Goal: Transaction & Acquisition: Subscribe to service/newsletter

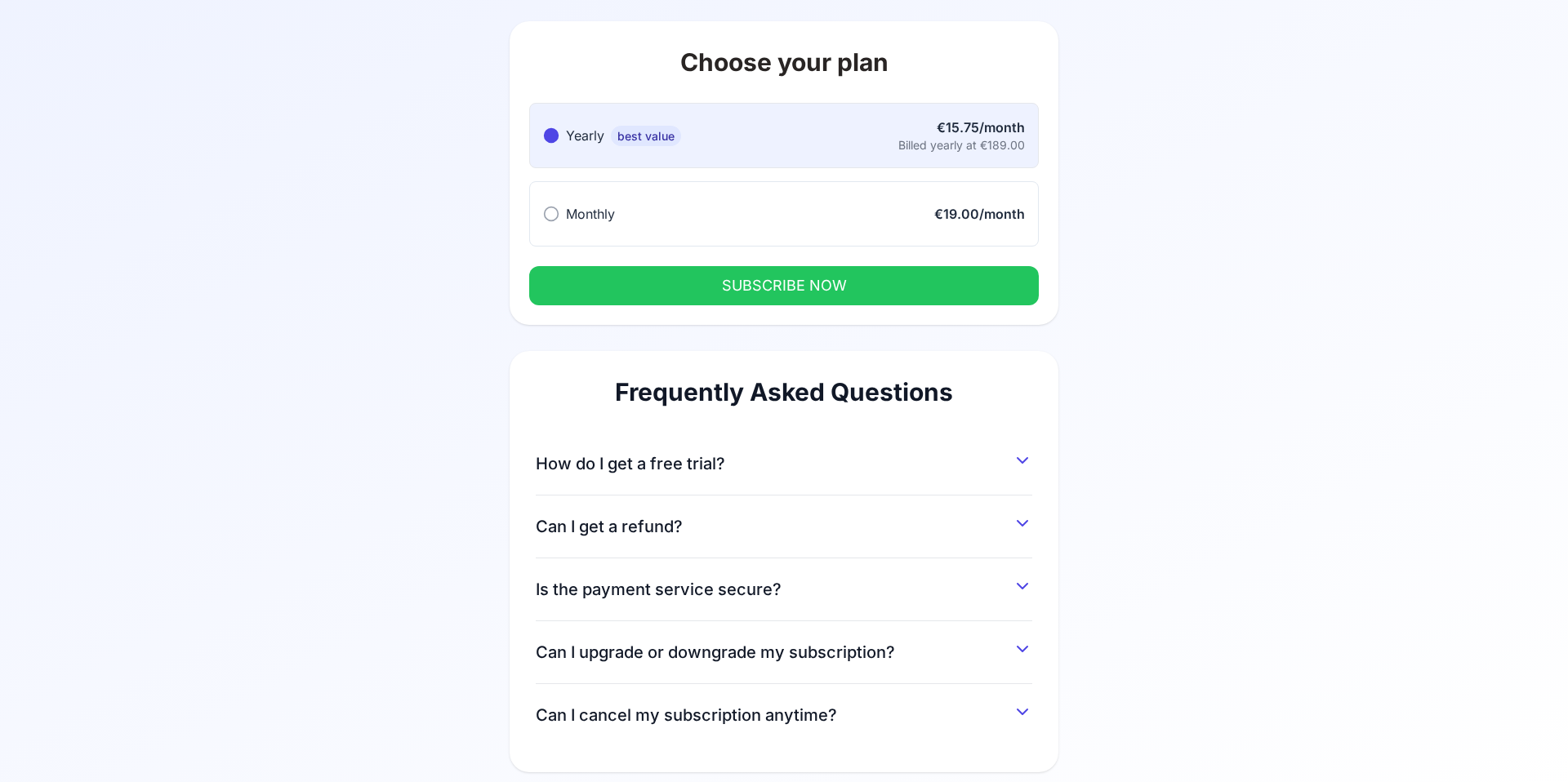
scroll to position [126, 0]
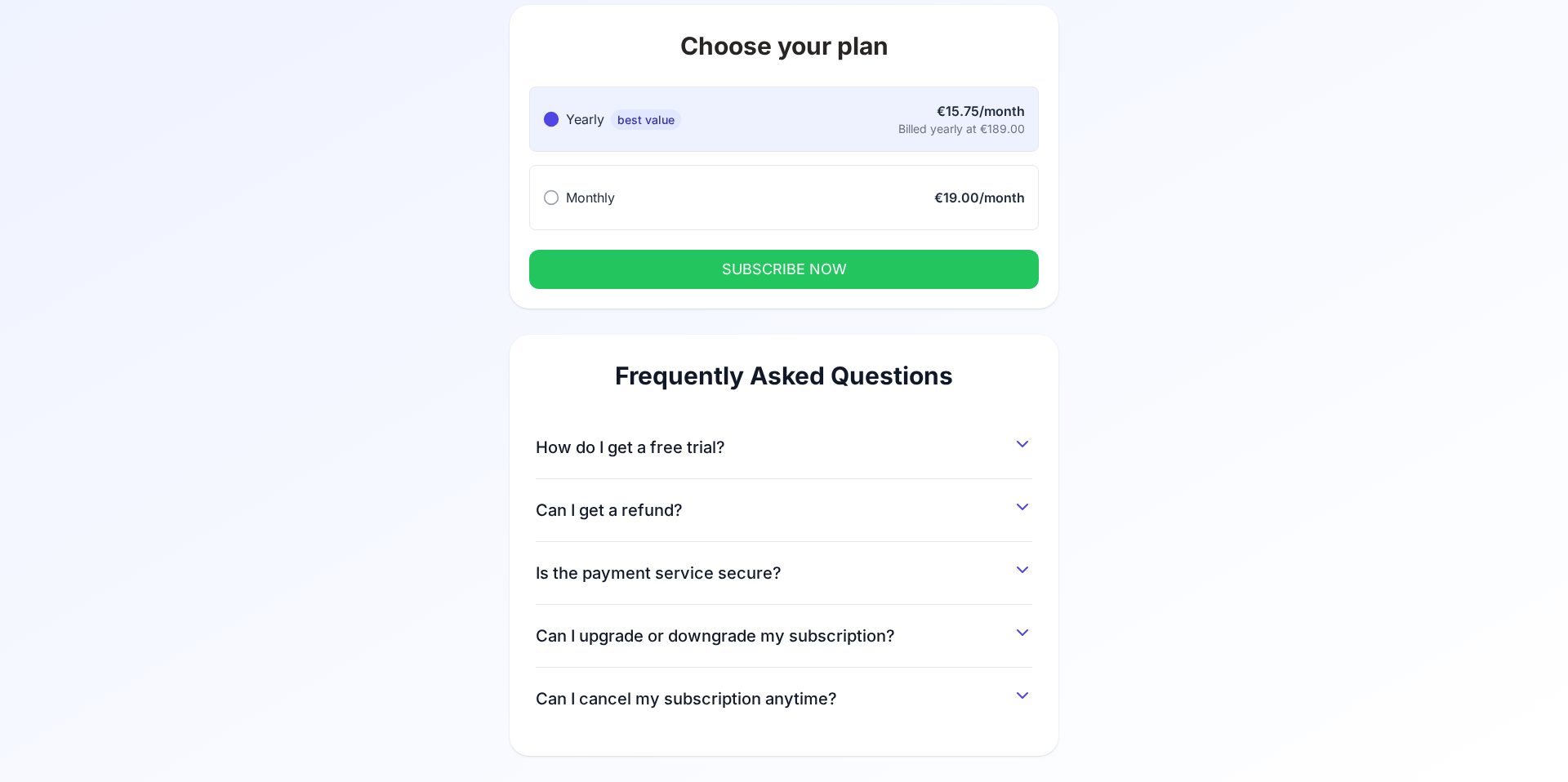
click at [1015, 511] on icon at bounding box center [1023, 507] width 20 height 20
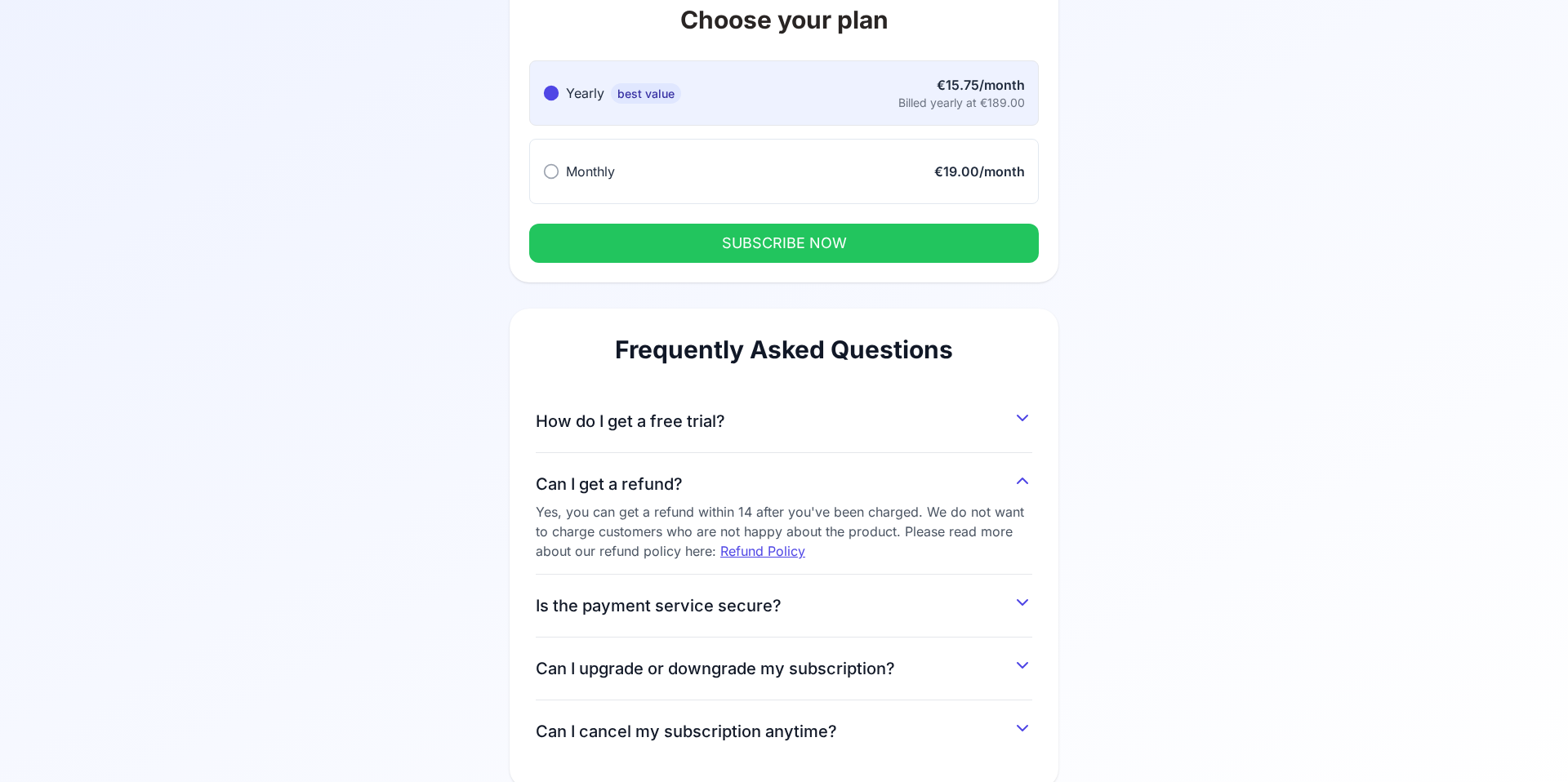
scroll to position [185, 0]
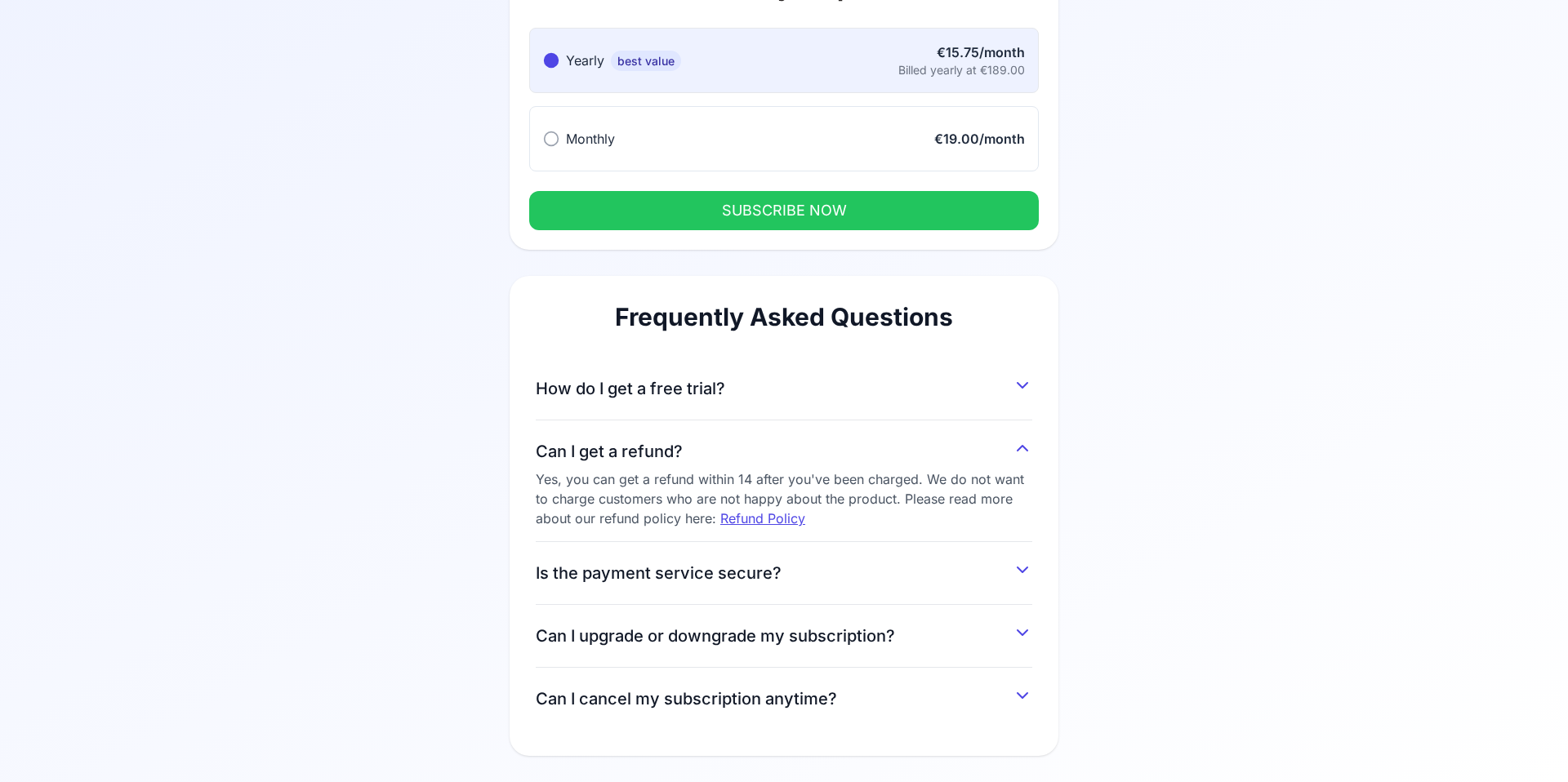
click at [1018, 631] on icon at bounding box center [1023, 633] width 10 height 5
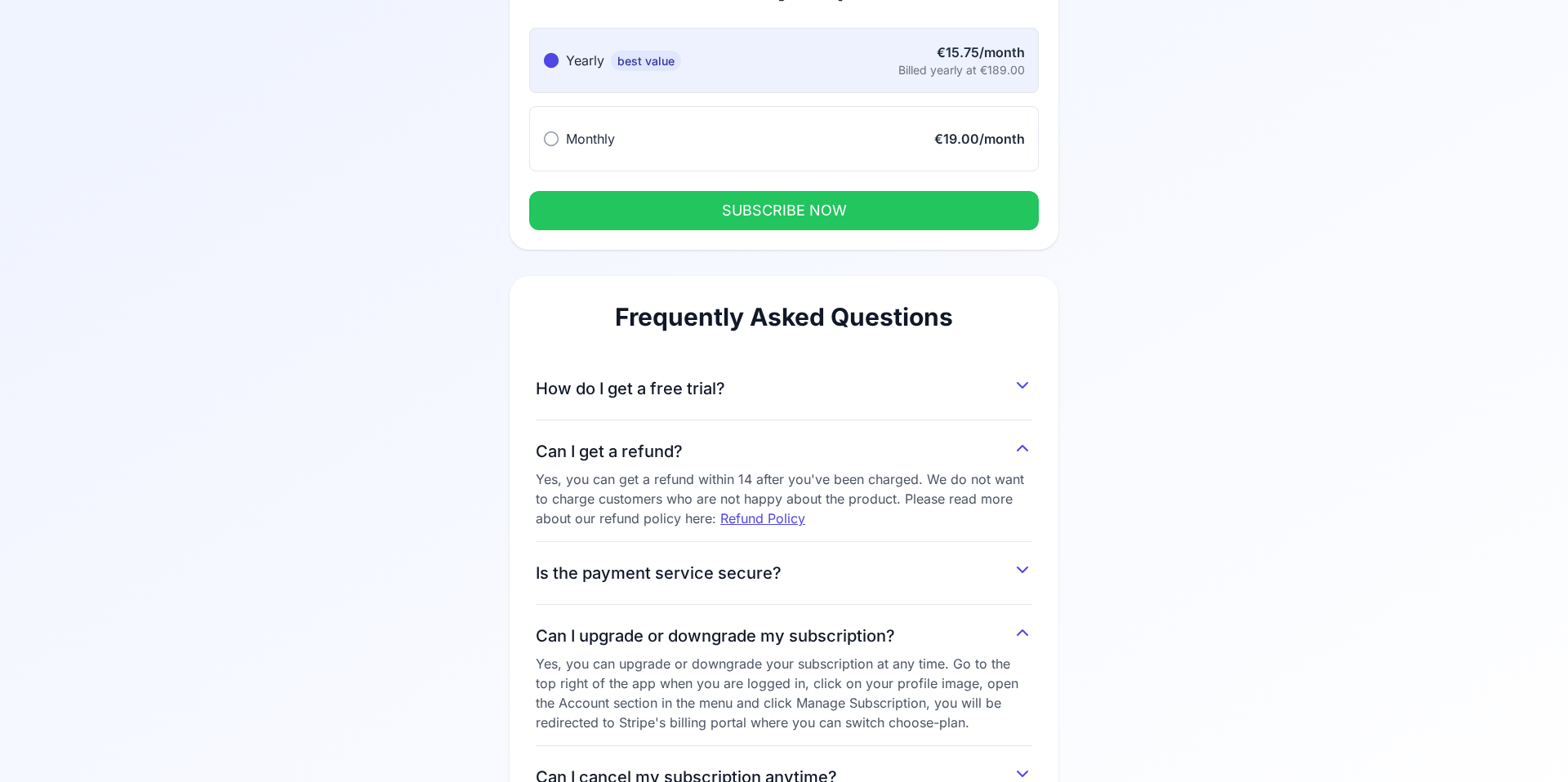
scroll to position [0, 0]
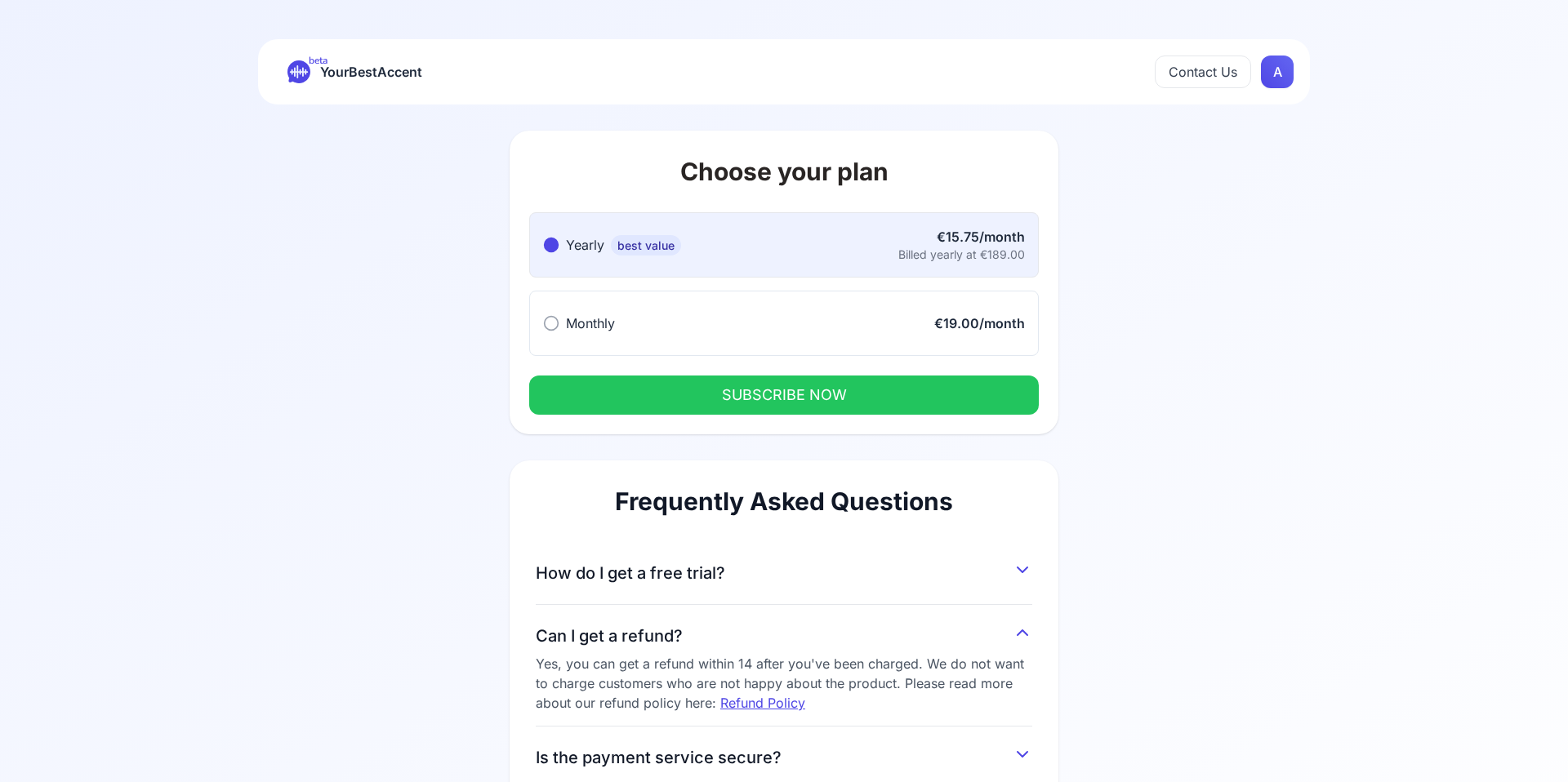
click at [557, 321] on circle at bounding box center [551, 323] width 14 height 14
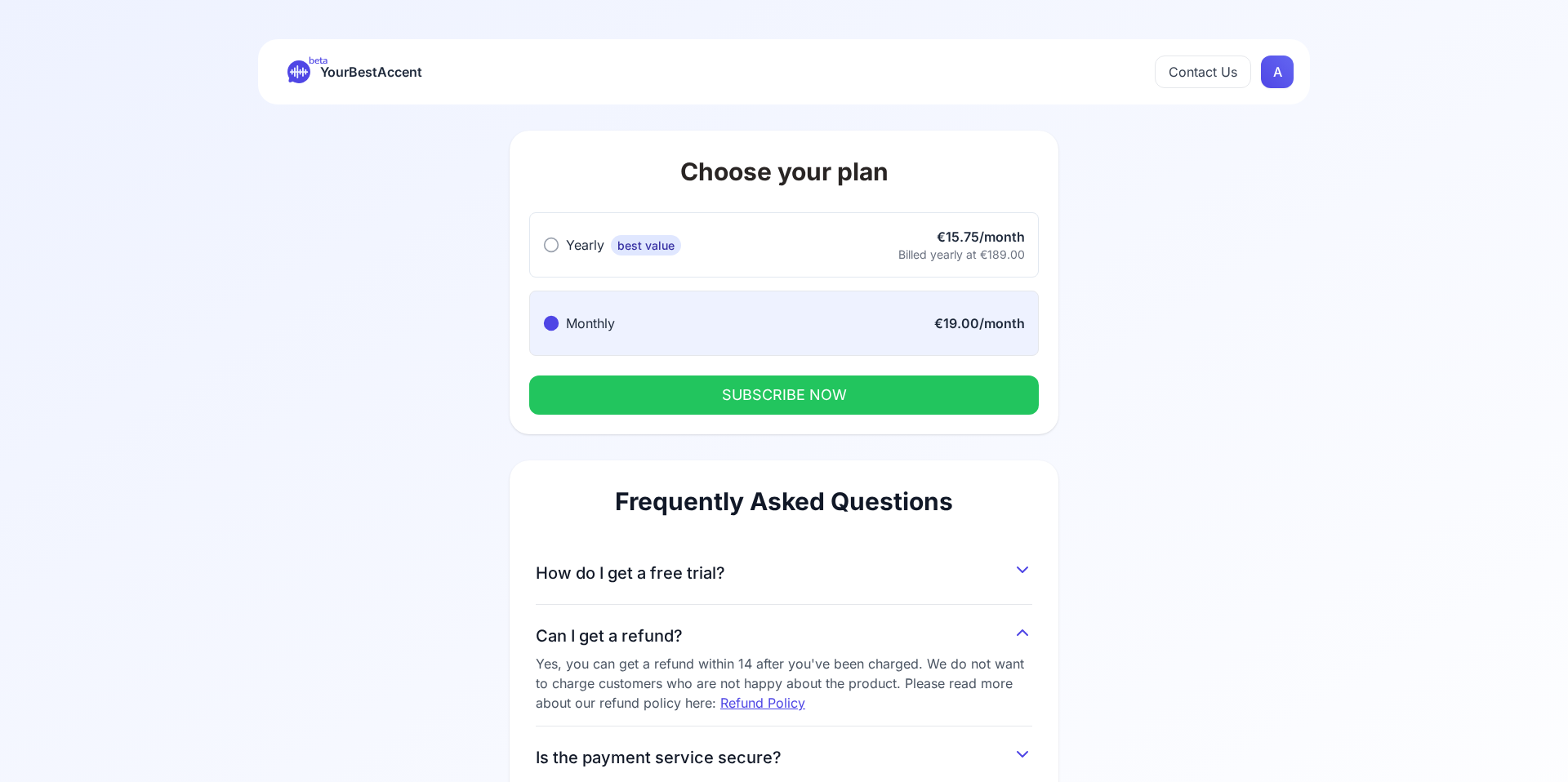
click at [713, 396] on button "SUBSCRIBE NOW" at bounding box center [784, 395] width 510 height 39
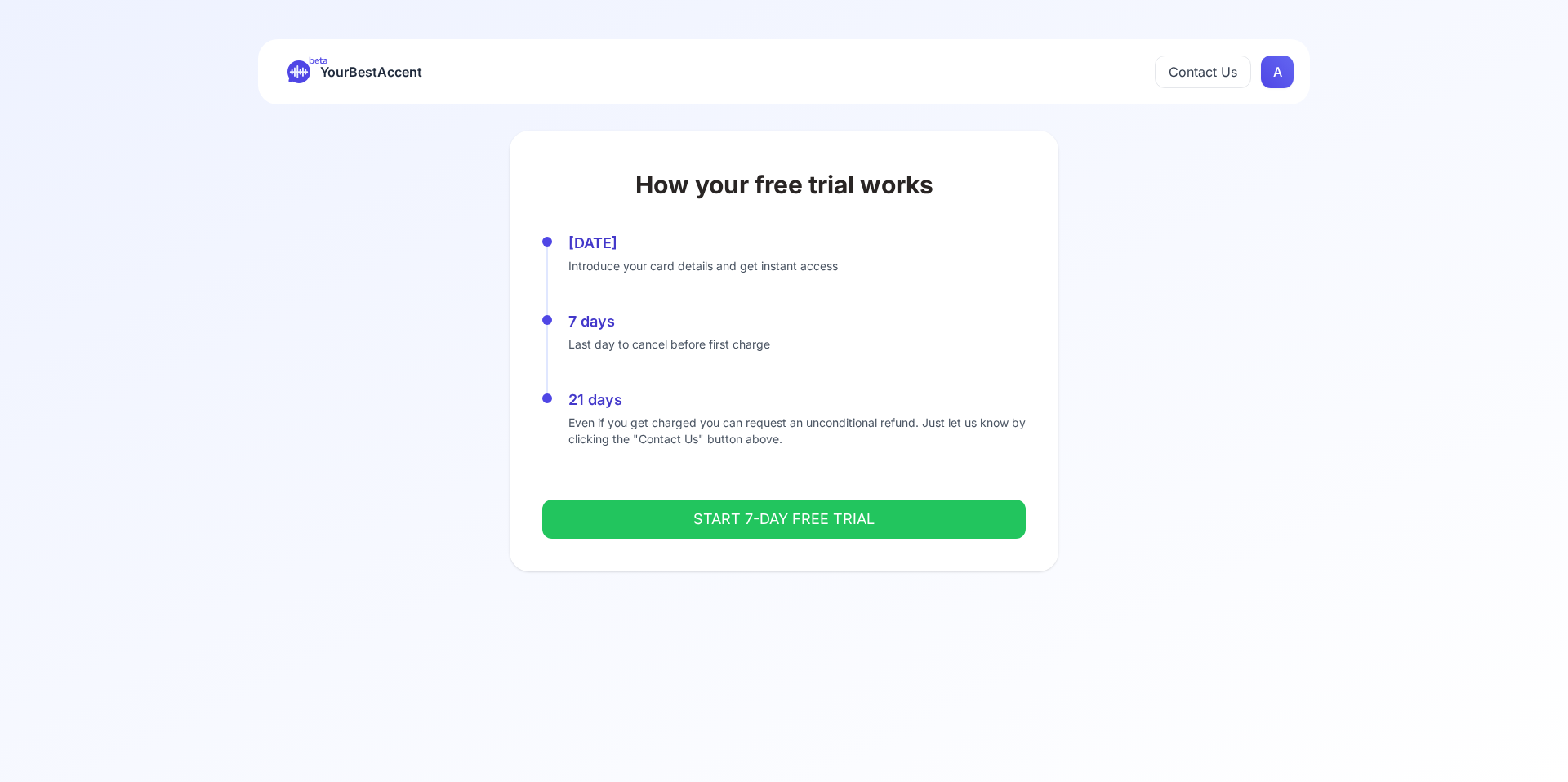
click at [752, 528] on button "START 7-DAY FREE TRIAL" at bounding box center [784, 520] width 483 height 39
